Goal: Transaction & Acquisition: Purchase product/service

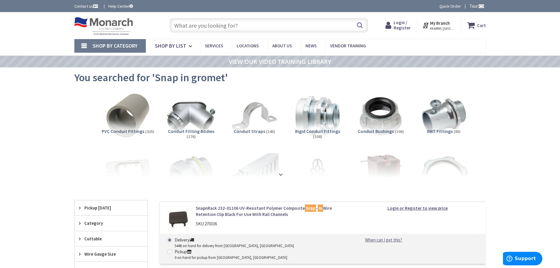
click at [210, 24] on input "text" at bounding box center [269, 25] width 198 height 15
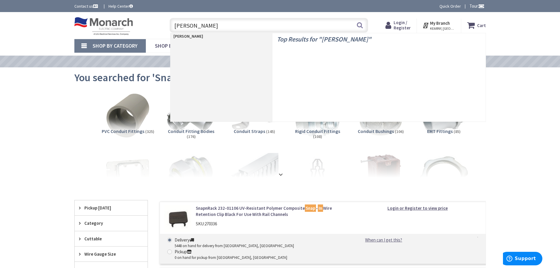
type input "myers hub"
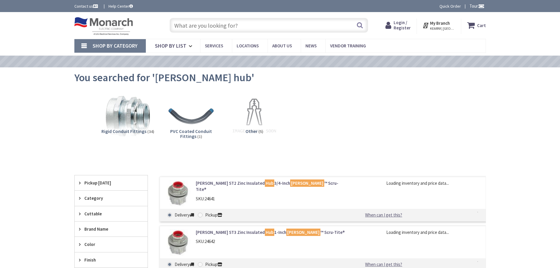
type input "[GEOGRAPHIC_DATA], [GEOGRAPHIC_DATA]"
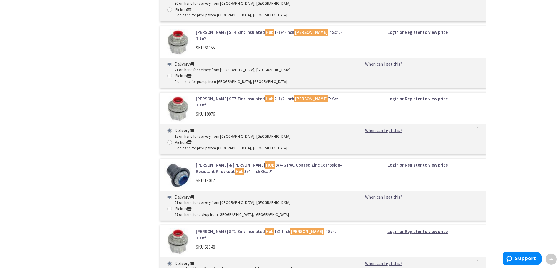
scroll to position [559, 0]
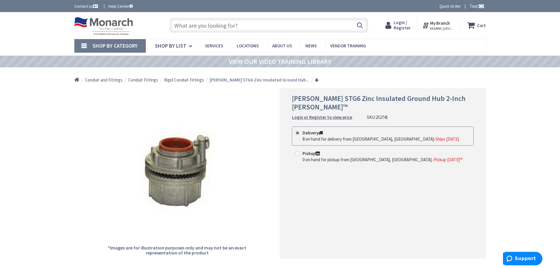
click at [227, 26] on input "text" at bounding box center [269, 25] width 198 height 15
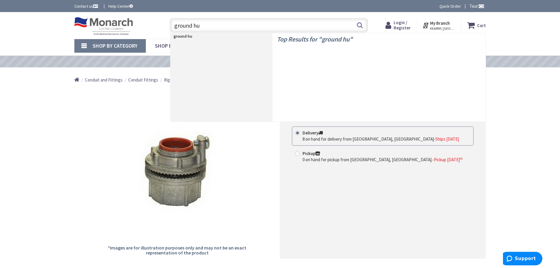
type input "ground hub"
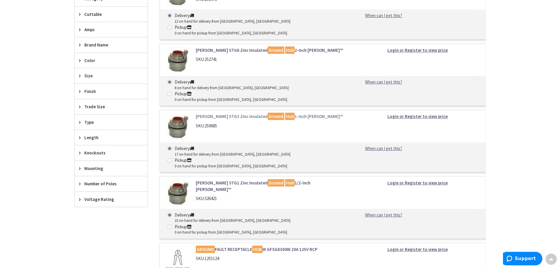
scroll to position [265, 0]
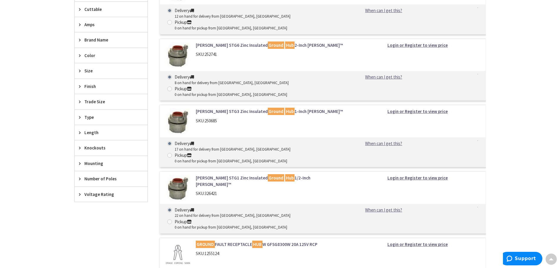
click at [228, 42] on link "Crouse-Hinds STG6 Zinc Insulated Ground Hub 2-Inch Myers™" at bounding box center [271, 45] width 150 height 6
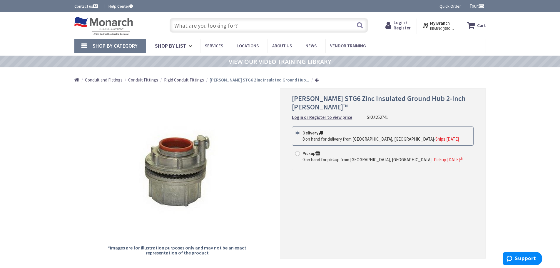
click at [238, 20] on input "text" at bounding box center [269, 25] width 198 height 15
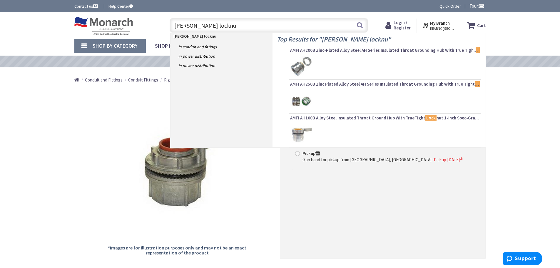
type input "myers locknut"
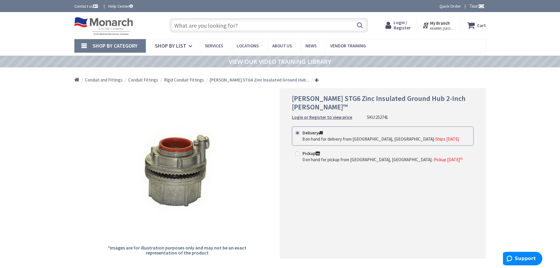
click at [230, 26] on input "text" at bounding box center [269, 25] width 198 height 15
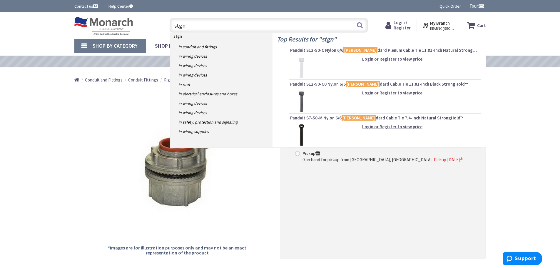
type input "stgn 5"
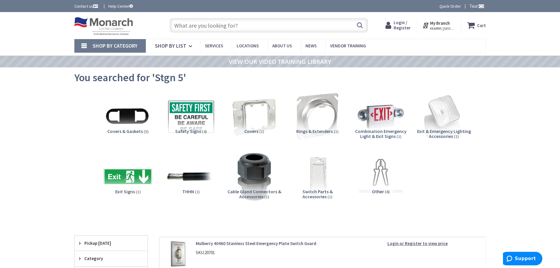
click at [257, 24] on input "text" at bounding box center [269, 25] width 198 height 15
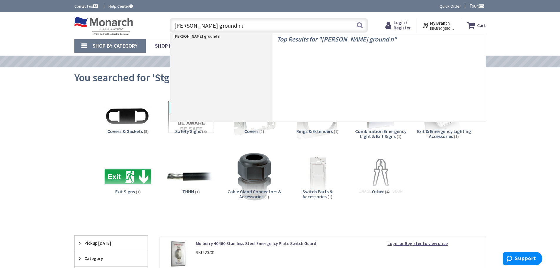
type input "myers ground nut"
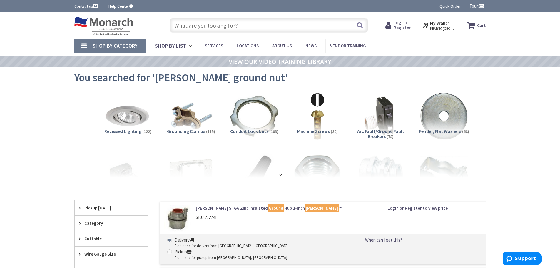
click at [216, 27] on input "text" at bounding box center [269, 25] width 198 height 15
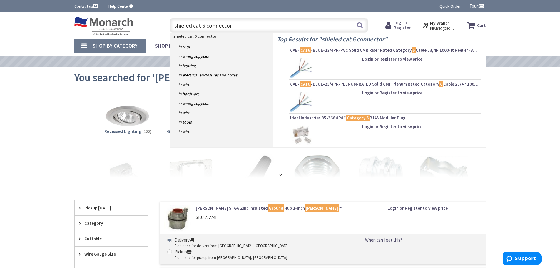
type input "shieled cat 6 connectors"
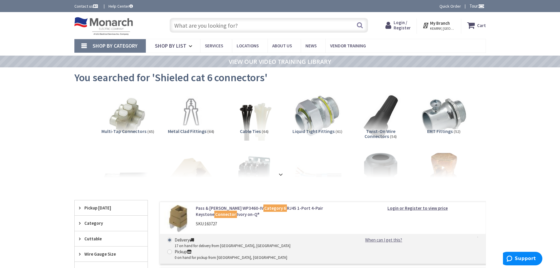
click at [233, 24] on input "text" at bounding box center [269, 25] width 198 height 15
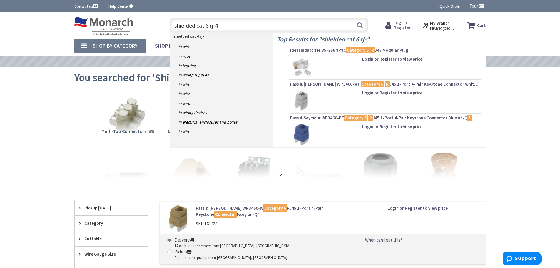
type input "shielded cat 6 rj-45"
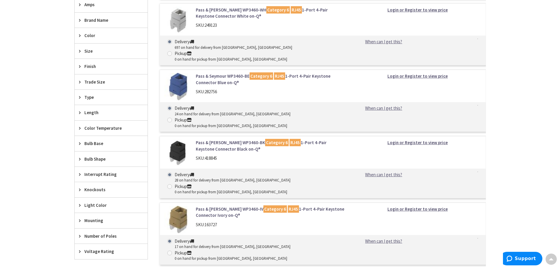
scroll to position [88, 0]
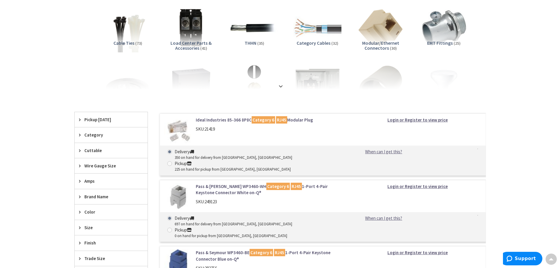
click at [213, 120] on link "Ideal Industries 85-366 8P8C Category 6 RJ45 Modular Plug" at bounding box center [271, 120] width 150 height 6
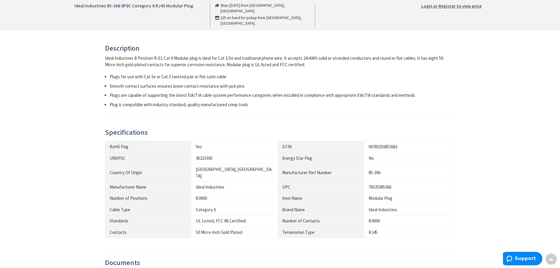
scroll to position [235, 0]
